Goal: Task Accomplishment & Management: Use online tool/utility

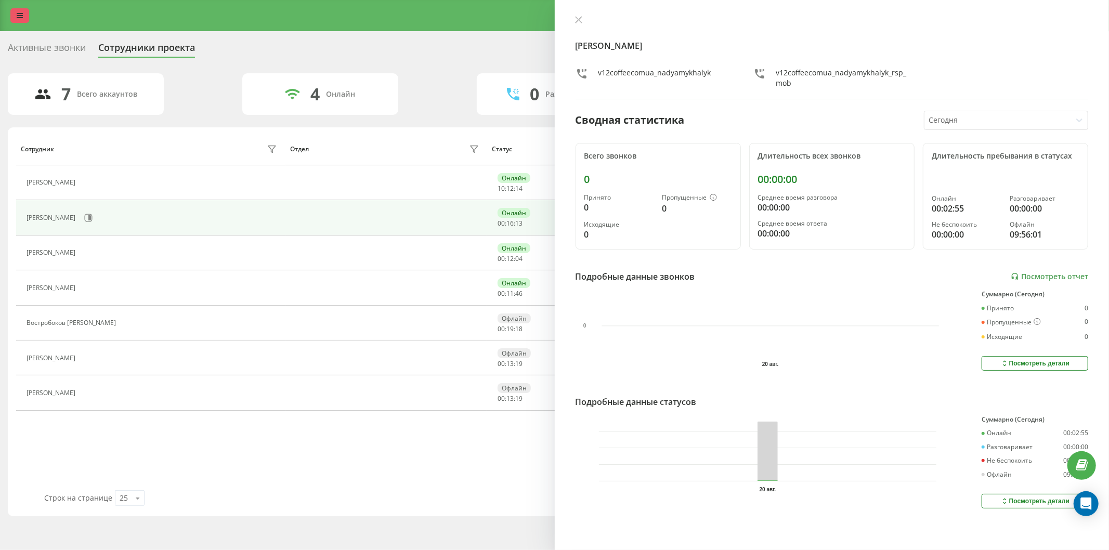
click at [15, 10] on link at bounding box center [19, 15] width 19 height 15
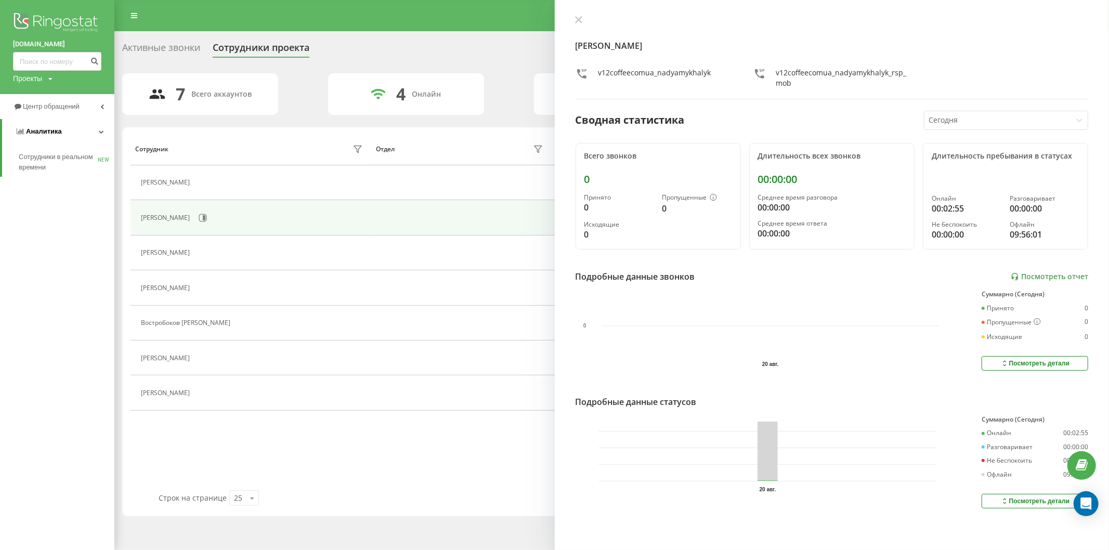
click at [59, 135] on span "Аналитика" at bounding box center [44, 131] width 36 height 8
click at [70, 101] on span "Центр обращений" at bounding box center [48, 106] width 70 height 10
click at [79, 168] on span "Отчет о пропущенных необработанных звонках" at bounding box center [64, 174] width 90 height 21
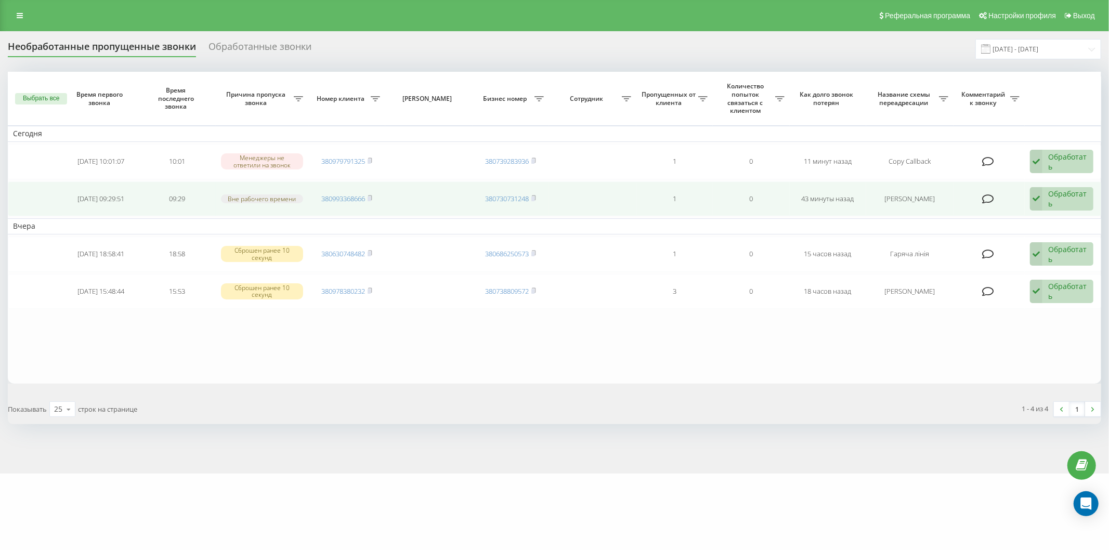
click at [1046, 202] on div "Обработать Не удалось связаться Связался с клиентом с помощью другого канала Кл…" at bounding box center [1061, 199] width 63 height 24
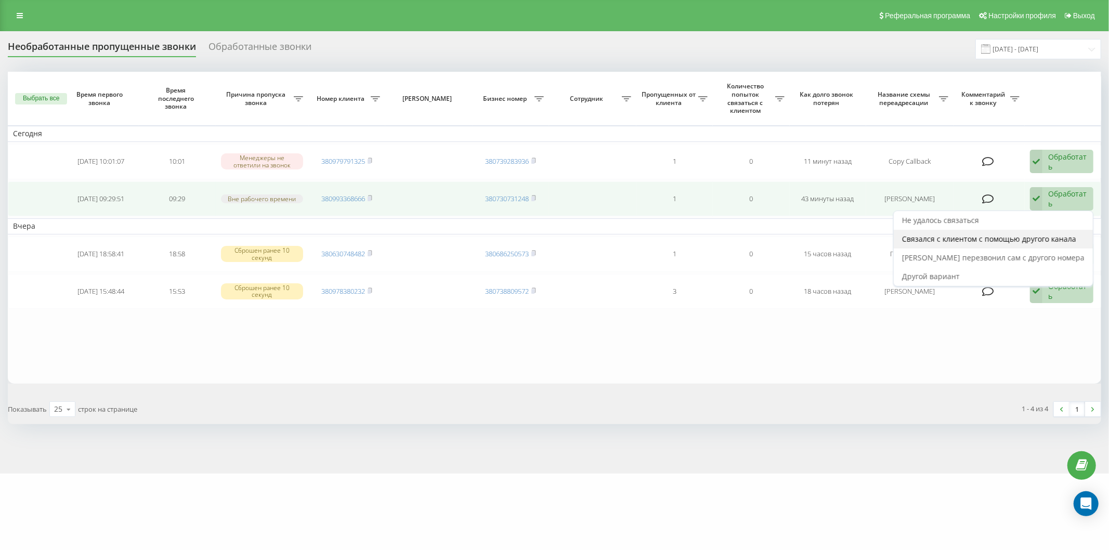
click at [1022, 240] on span "Связался с клиентом с помощью другого канала" at bounding box center [989, 239] width 174 height 10
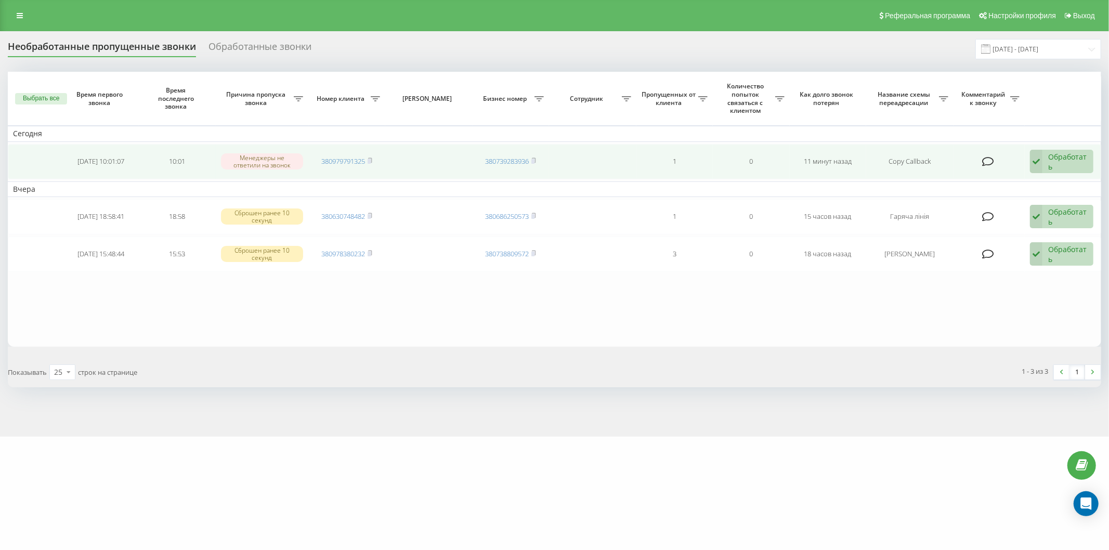
click at [1048, 174] on td "Обработать Не удалось связаться Связался с клиентом с помощью другого канала Кл…" at bounding box center [1063, 161] width 76 height 35
click at [380, 155] on td "380979791325" at bounding box center [346, 161] width 76 height 35
click at [372, 158] on icon at bounding box center [370, 160] width 4 height 5
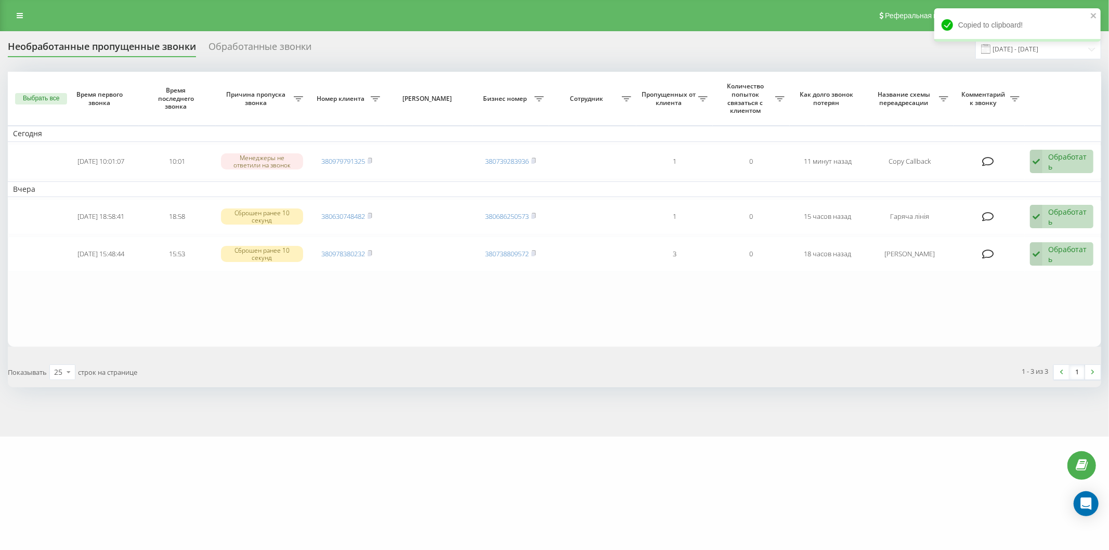
drag, startPoint x: 802, startPoint y: 453, endPoint x: 909, endPoint y: 385, distance: 126.2
click at [802, 453] on div "[DOMAIN_NAME] Проекты [DOMAIN_NAME] Центр обращений Журнал звонков Журнал сообщ…" at bounding box center [554, 275] width 1109 height 550
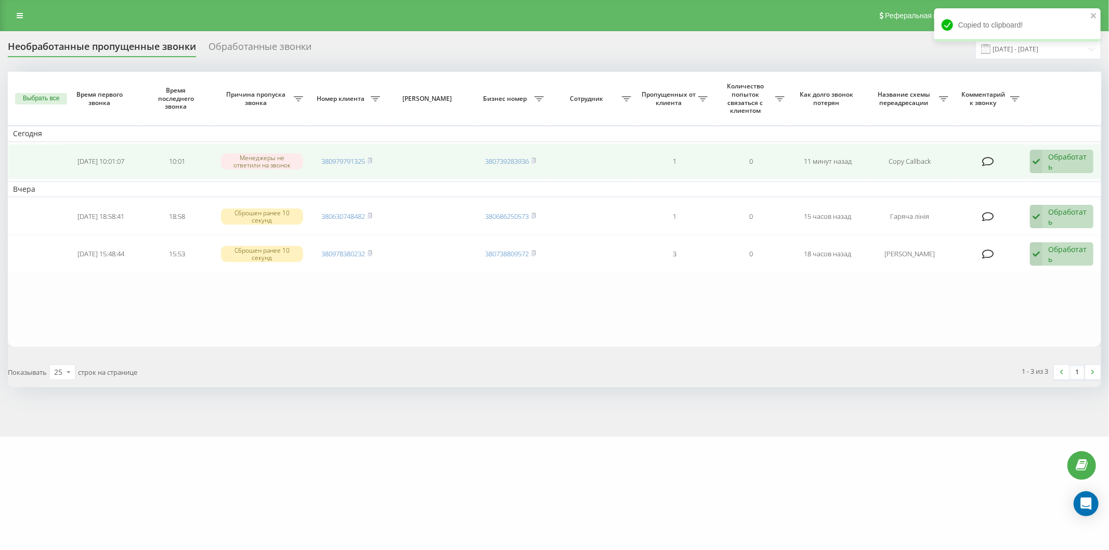
click at [1057, 176] on td "Обработать Не удалось связаться Связался с клиентом с помощью другого канала Кл…" at bounding box center [1063, 161] width 76 height 35
click at [1056, 168] on div "Обработать" at bounding box center [1068, 162] width 40 height 20
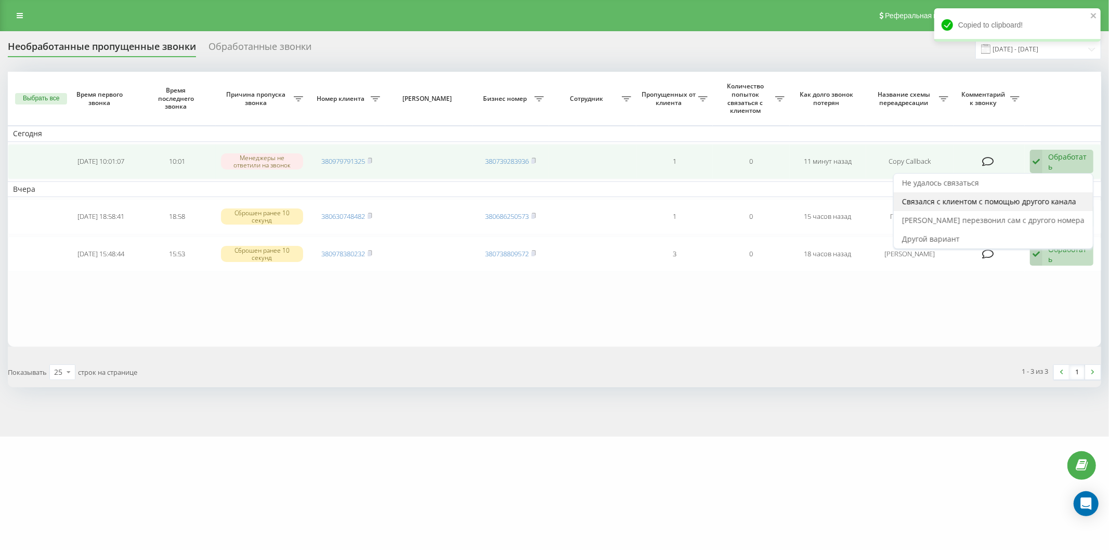
click at [1046, 197] on span "Связался с клиентом с помощью другого канала" at bounding box center [989, 202] width 174 height 10
